Goal: Information Seeking & Learning: Find contact information

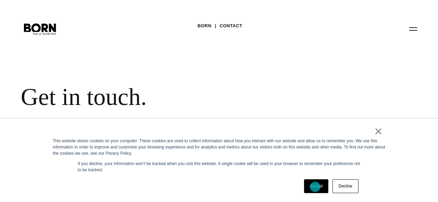
click at [315, 187] on link "Accept" at bounding box center [316, 187] width 25 height 14
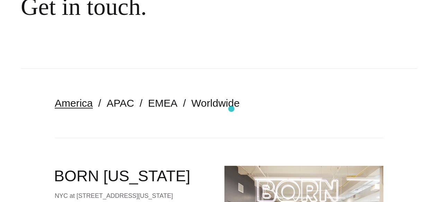
scroll to position [173, 0]
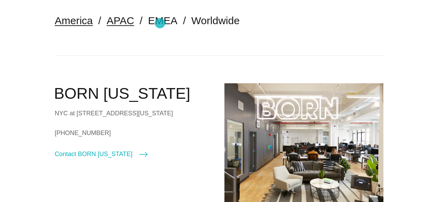
click at [134, 23] on link "APAC" at bounding box center [120, 20] width 27 height 11
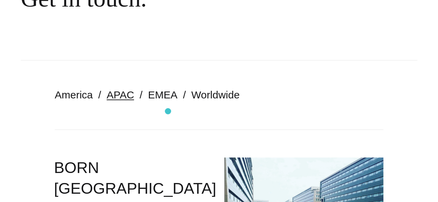
scroll to position [173, 0]
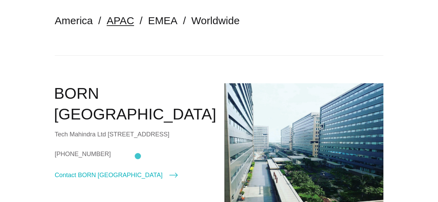
drag, startPoint x: 92, startPoint y: 113, endPoint x: 138, endPoint y: 156, distance: 62.9
copy div "Tech Mahindra Ltd [STREET_ADDRESS]"
drag, startPoint x: 91, startPoint y: 177, endPoint x: 144, endPoint y: 175, distance: 53.3
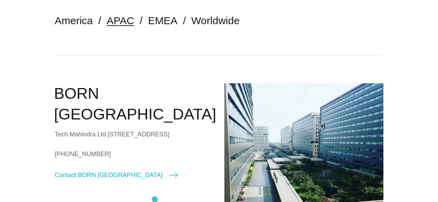
copy link "+91 (044) 33511200"
